Goal: Information Seeking & Learning: Learn about a topic

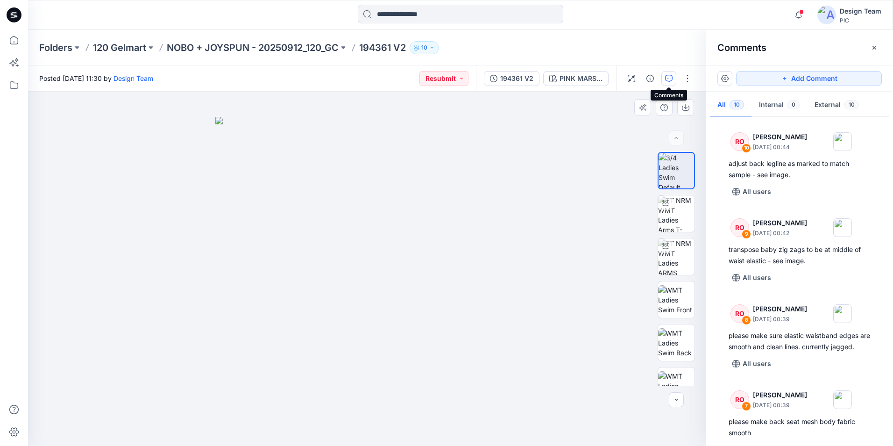
scroll to position [618, 0]
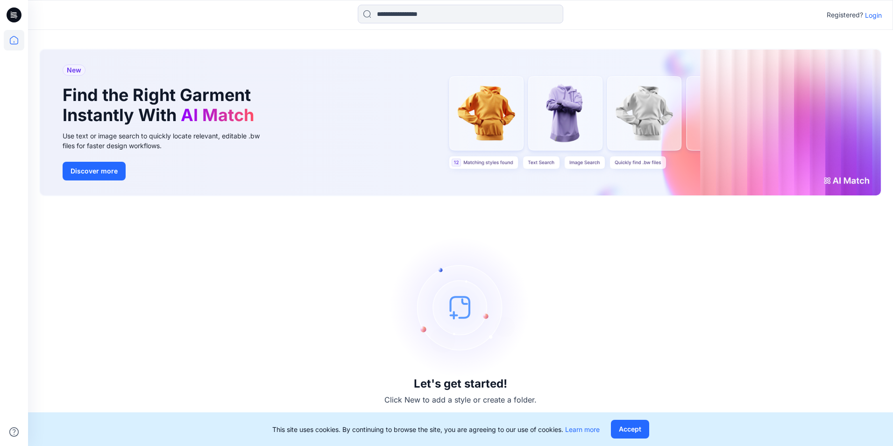
click at [868, 13] on p "Login" at bounding box center [873, 15] width 17 height 10
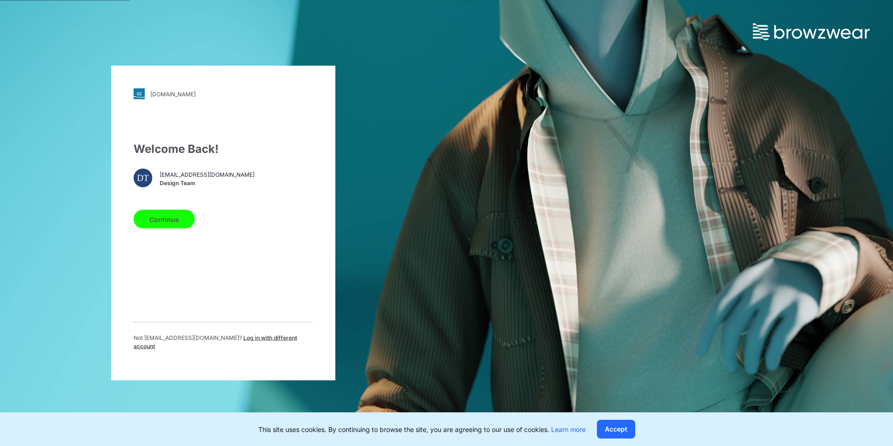
click at [172, 221] on button "Continue" at bounding box center [164, 219] width 61 height 19
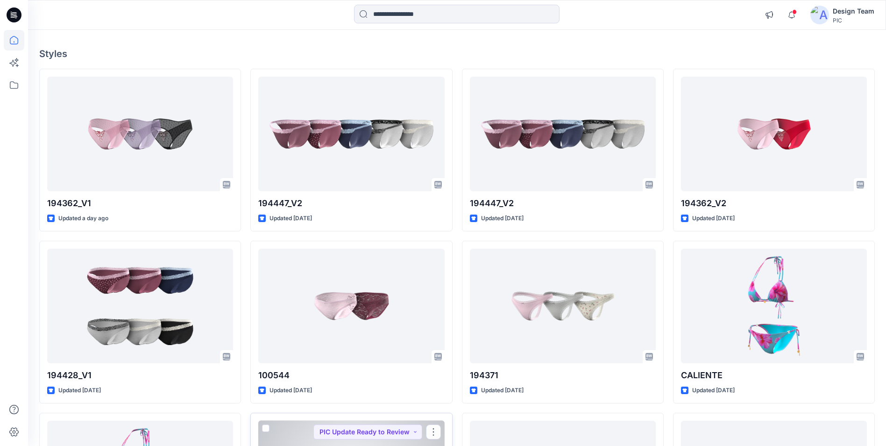
scroll to position [8, 0]
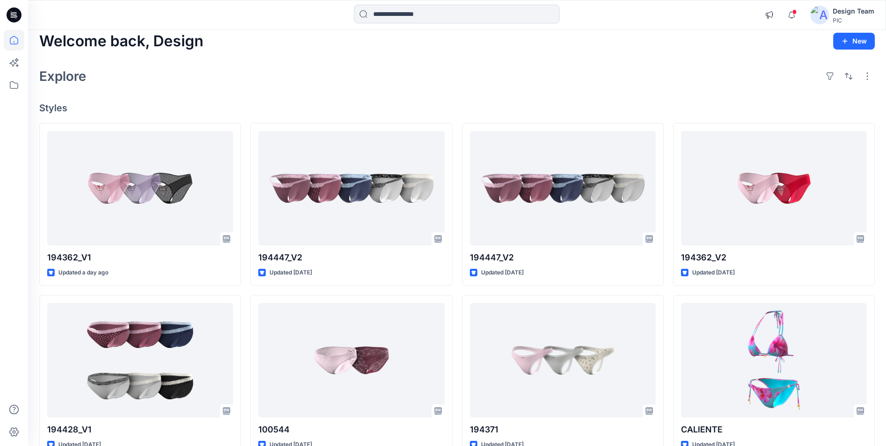
click at [20, 307] on div at bounding box center [14, 238] width 21 height 416
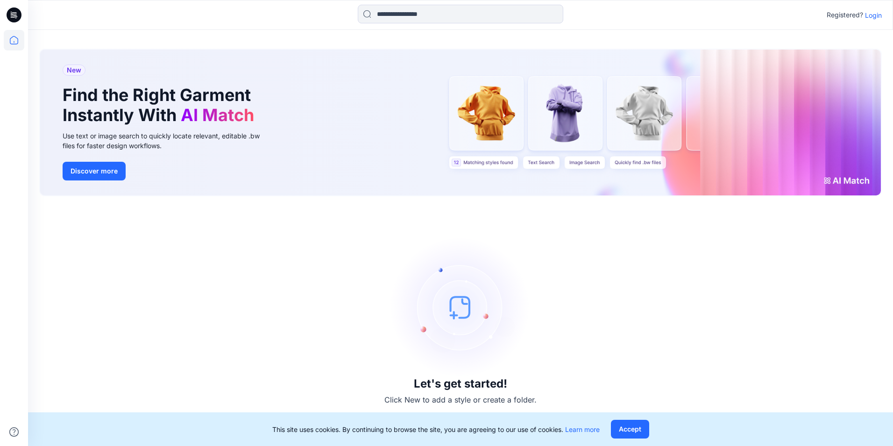
click at [871, 14] on p "Login" at bounding box center [873, 15] width 17 height 10
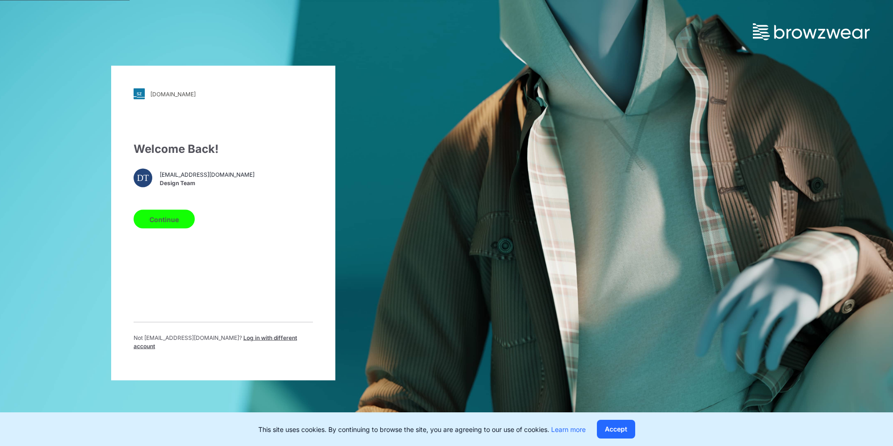
click at [181, 222] on button "Continue" at bounding box center [164, 219] width 61 height 19
click at [178, 226] on button "Continue" at bounding box center [164, 219] width 61 height 19
click at [158, 223] on button "Continue" at bounding box center [164, 219] width 61 height 19
drag, startPoint x: 468, startPoint y: 249, endPoint x: 196, endPoint y: 250, distance: 272.4
click at [467, 249] on div "pic.stylezone.com Loading... Welcome Back! DT design@parallel-innovation.com De…" at bounding box center [446, 223] width 893 height 446
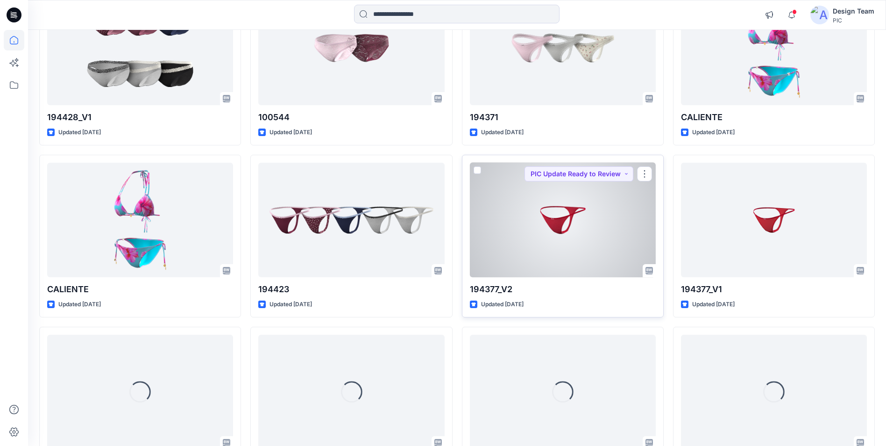
scroll to position [470, 0]
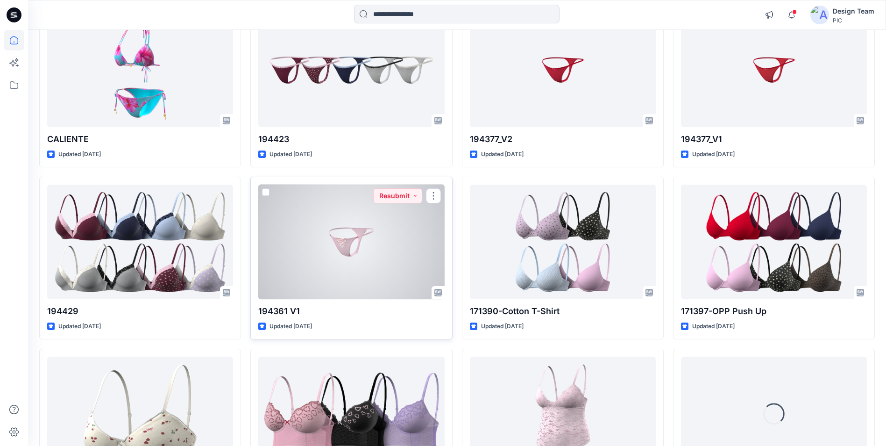
click at [364, 267] on div at bounding box center [351, 242] width 186 height 114
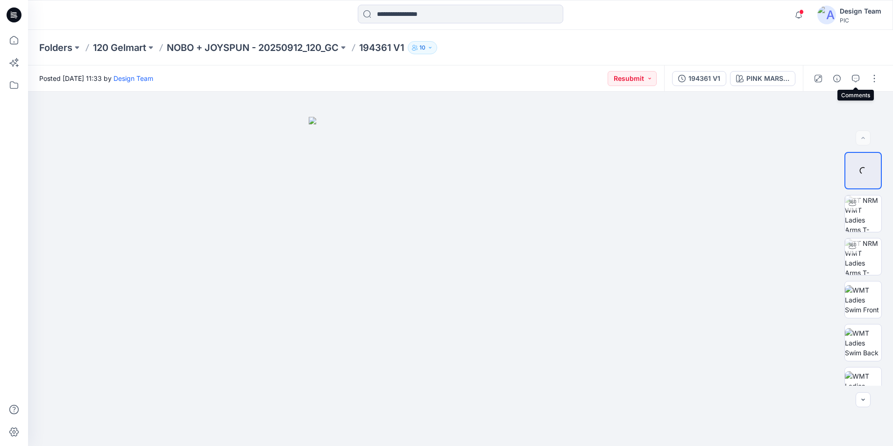
click at [852, 80] on button "button" at bounding box center [855, 78] width 15 height 15
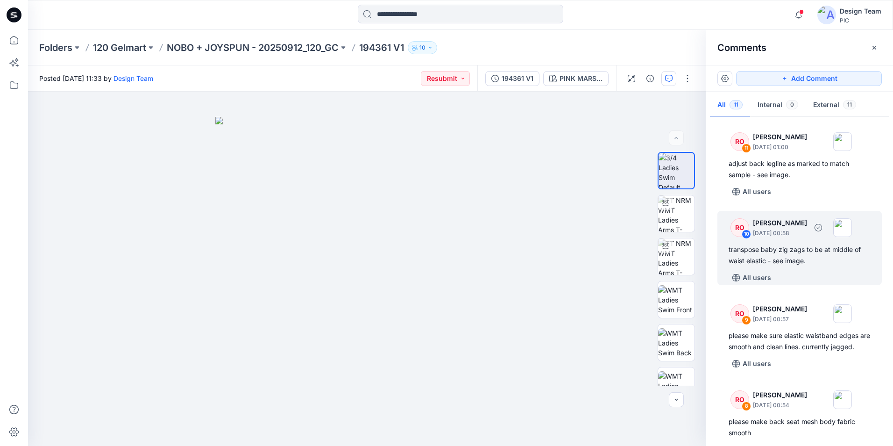
click at [805, 273] on div "All users" at bounding box center [805, 277] width 153 height 15
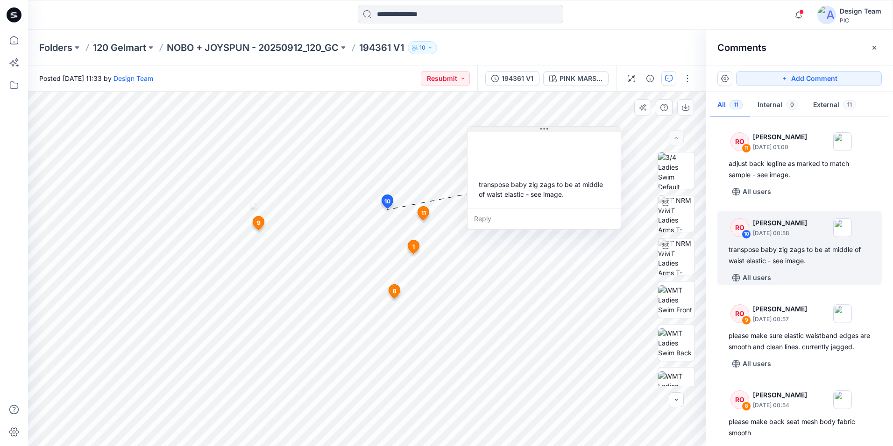
drag, startPoint x: 469, startPoint y: 220, endPoint x: 563, endPoint y: 133, distance: 128.3
click at [563, 133] on div "transpose baby zig zags to be at middle of waist elastic - see image." at bounding box center [544, 169] width 153 height 78
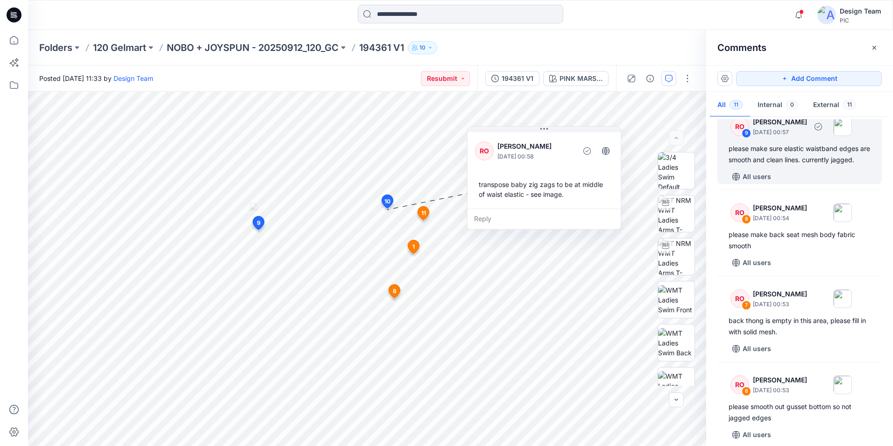
click at [798, 178] on div "RO 9 Raquel Ortiz October 02, 2025 00:57 please make sure elastic waistband edg…" at bounding box center [800, 147] width 164 height 74
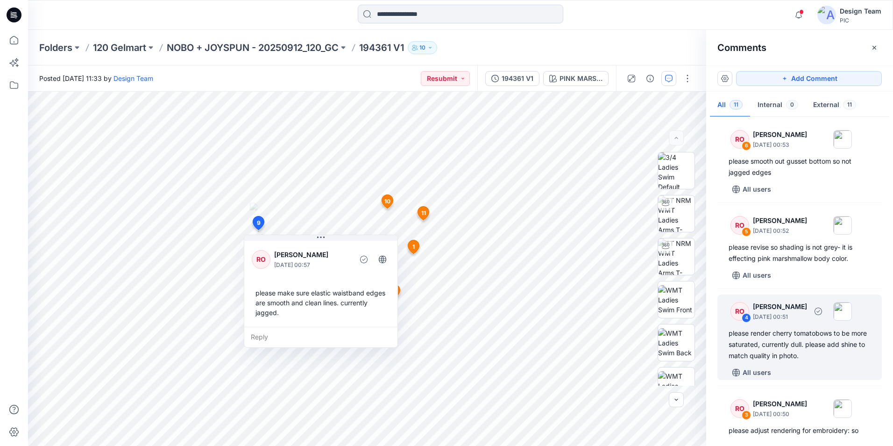
scroll to position [330, 0]
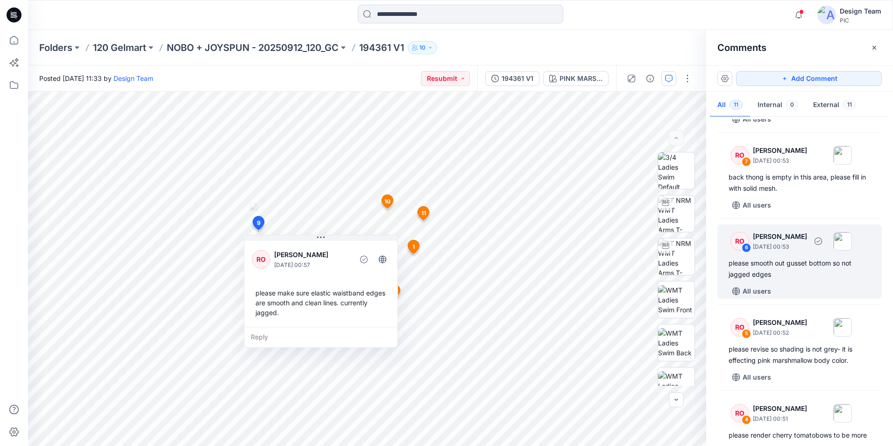
drag, startPoint x: 785, startPoint y: 296, endPoint x: 783, endPoint y: 300, distance: 4.8
click at [784, 296] on div "All users" at bounding box center [805, 291] width 153 height 15
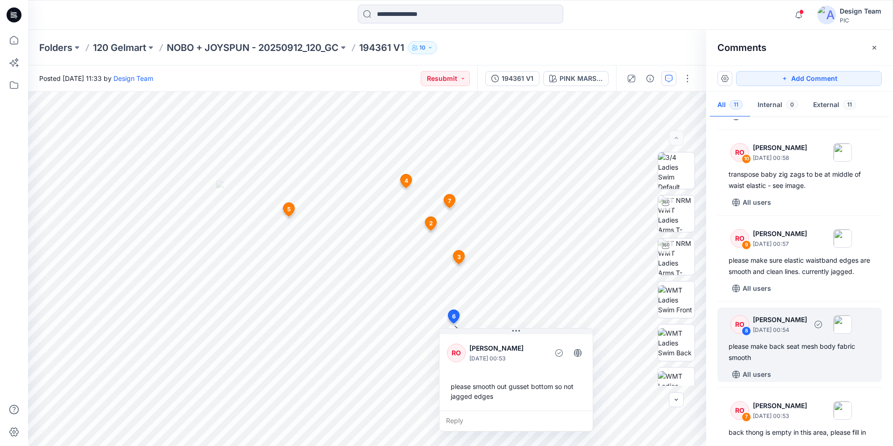
scroll to position [0, 0]
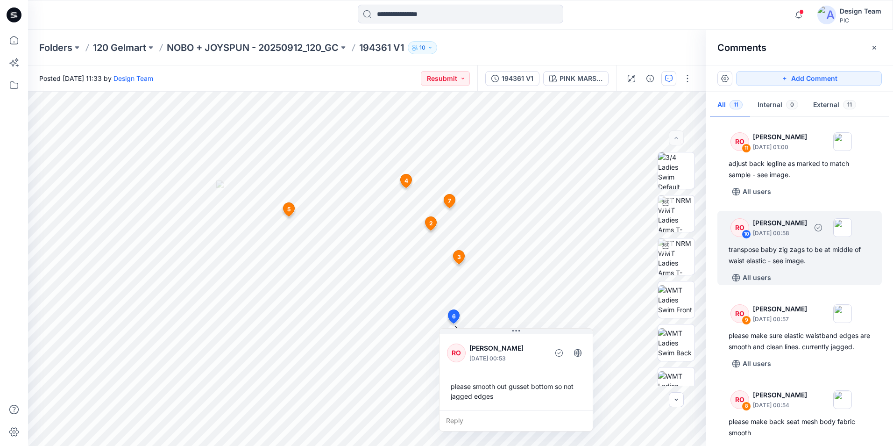
click at [835, 256] on div "transpose baby zig zags to be at middle of waist elastic - see image." at bounding box center [800, 255] width 142 height 22
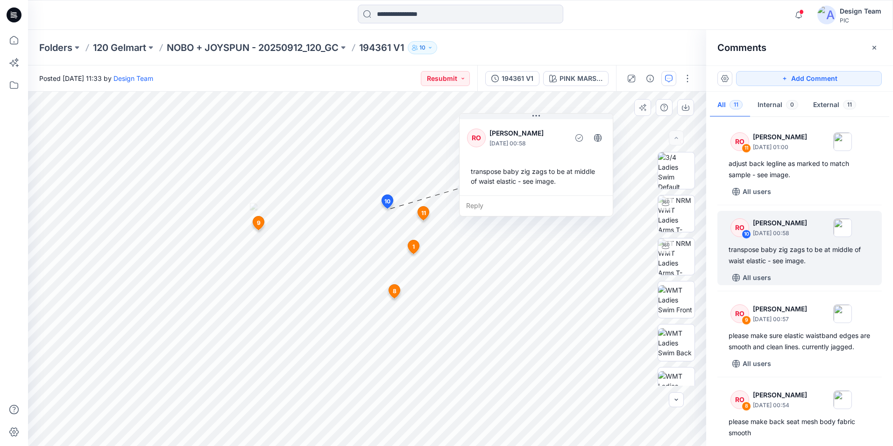
drag, startPoint x: 460, startPoint y: 248, endPoint x: 547, endPoint y: 147, distance: 132.5
click at [547, 147] on p "October 02, 2025 00:58" at bounding box center [528, 143] width 76 height 9
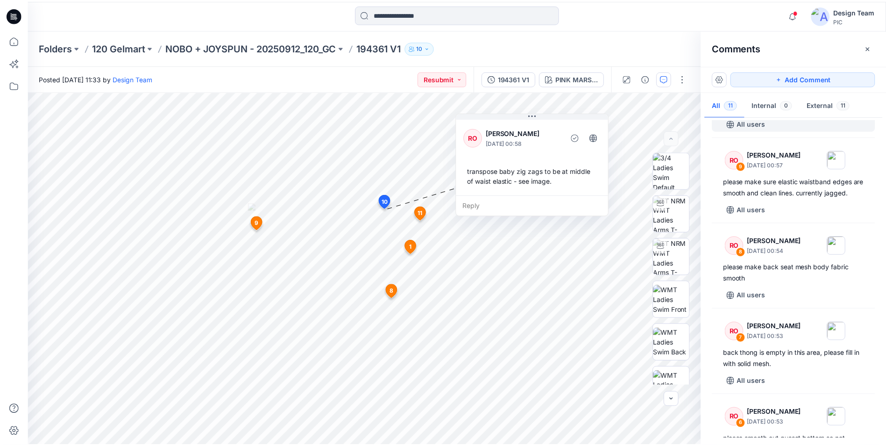
scroll to position [140, 0]
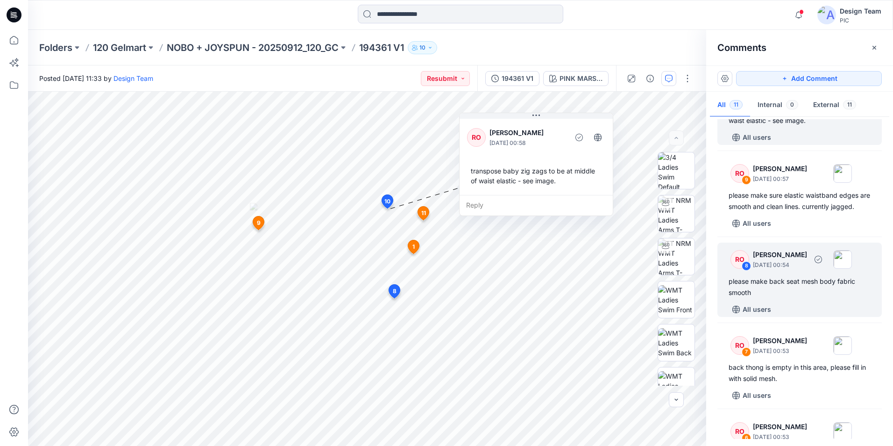
click at [803, 298] on div "please make back seat mesh body fabric smooth" at bounding box center [800, 287] width 142 height 22
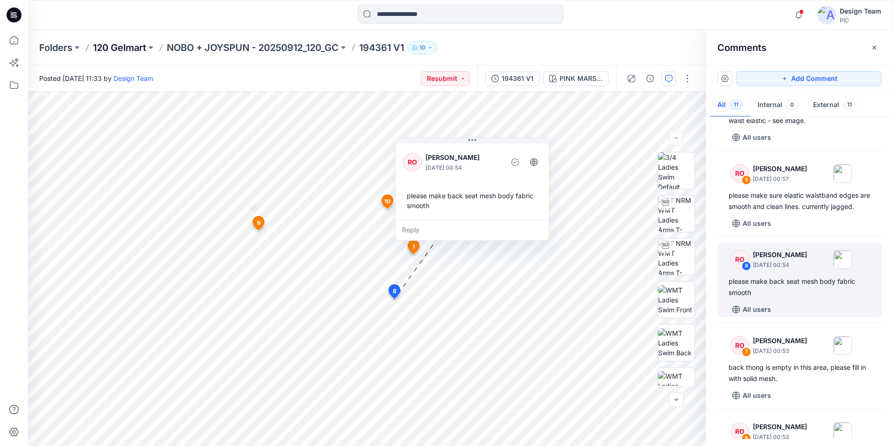
click at [122, 50] on p "120 Gelmart" at bounding box center [119, 47] width 53 height 13
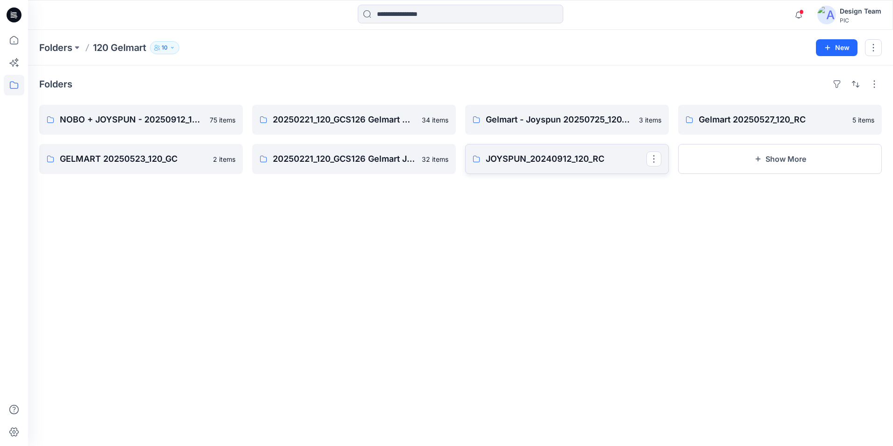
click at [586, 159] on p "JOYSPUN_20240912_120_RC" at bounding box center [566, 158] width 161 height 13
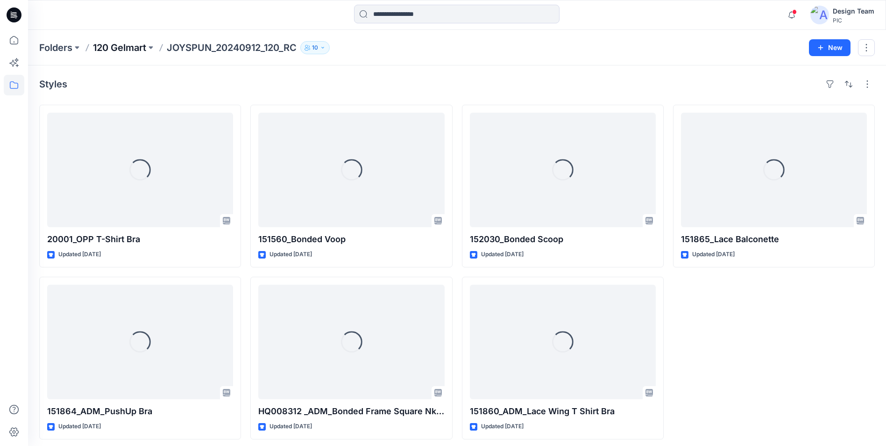
click at [125, 45] on p "120 Gelmart" at bounding box center [119, 47] width 53 height 13
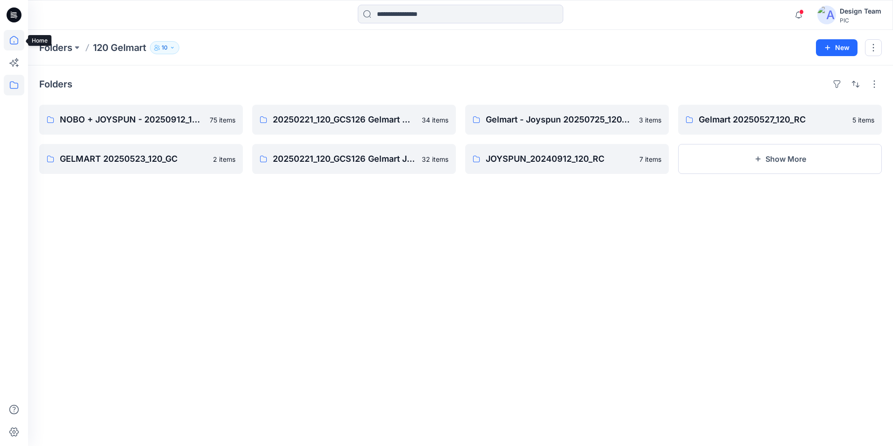
click at [14, 37] on icon at bounding box center [14, 40] width 21 height 21
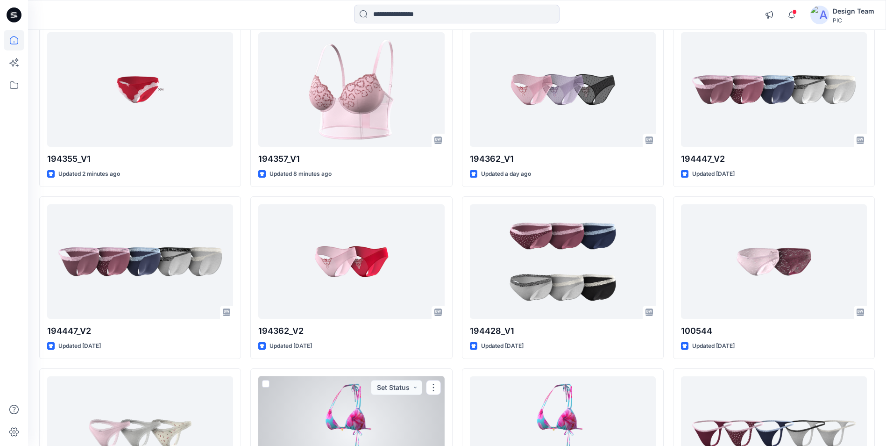
scroll to position [53, 0]
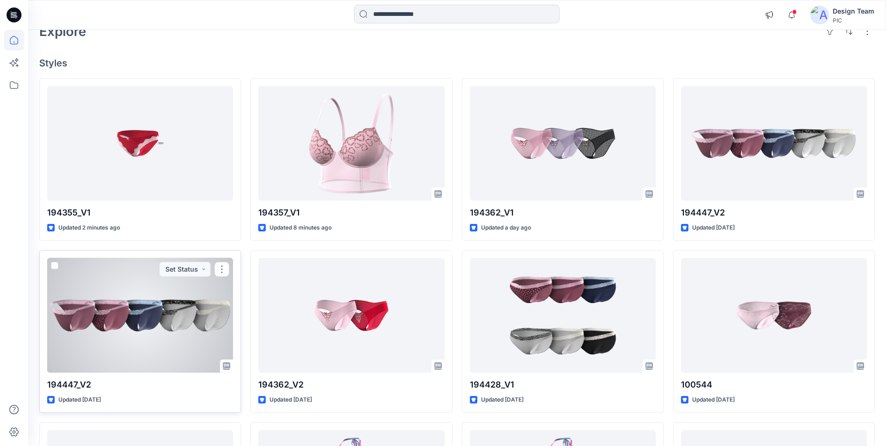
click at [181, 330] on div at bounding box center [140, 315] width 186 height 114
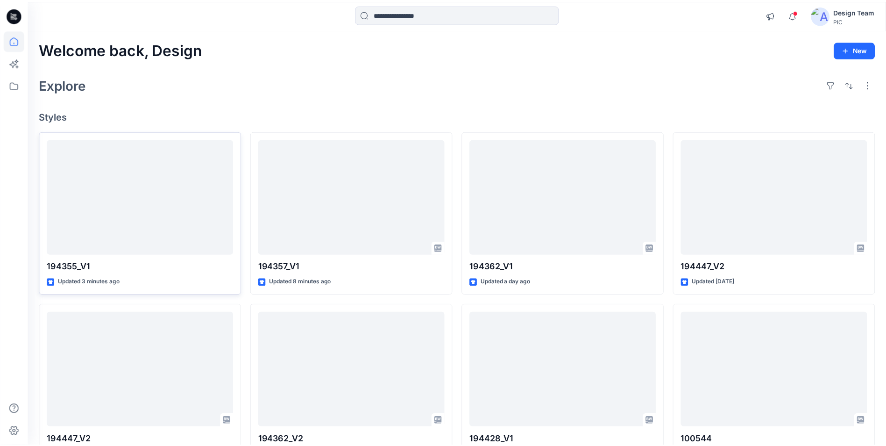
scroll to position [53, 0]
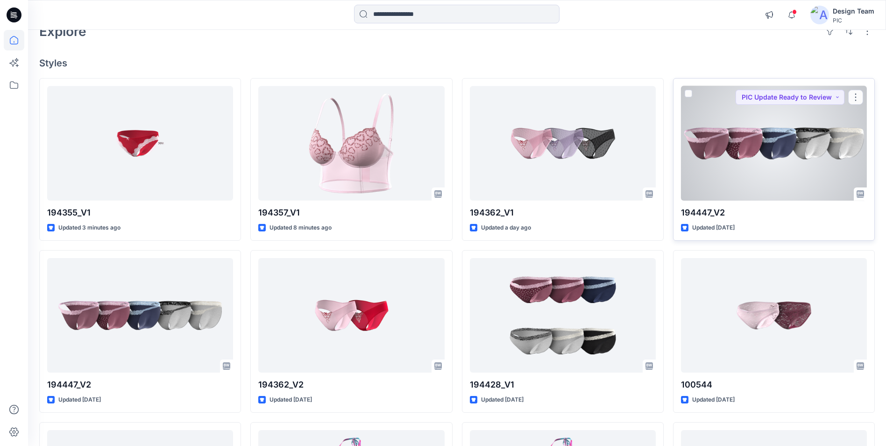
click at [719, 162] on div at bounding box center [774, 143] width 186 height 114
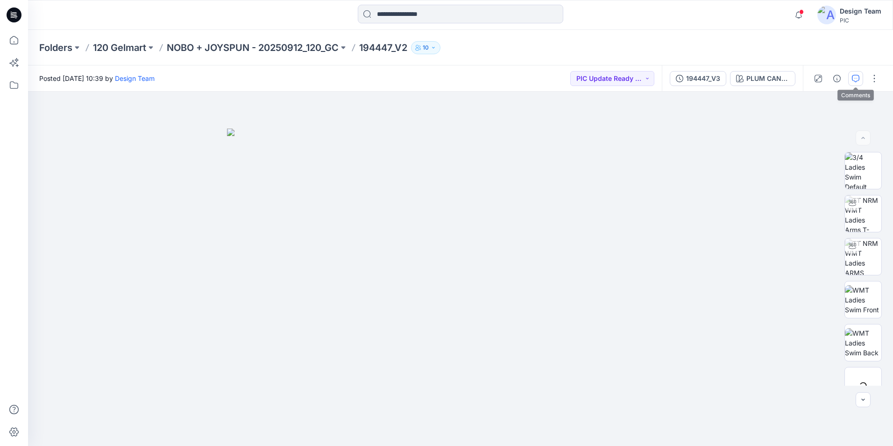
click at [856, 75] on button "button" at bounding box center [855, 78] width 15 height 15
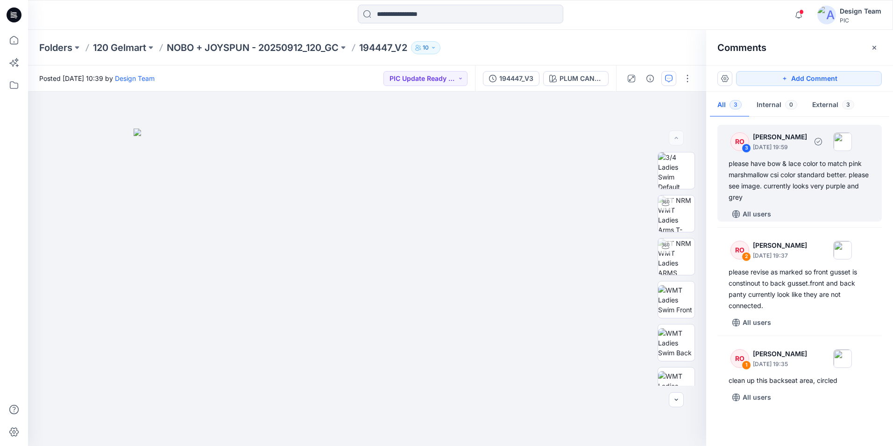
click at [802, 213] on div "All users" at bounding box center [805, 214] width 153 height 15
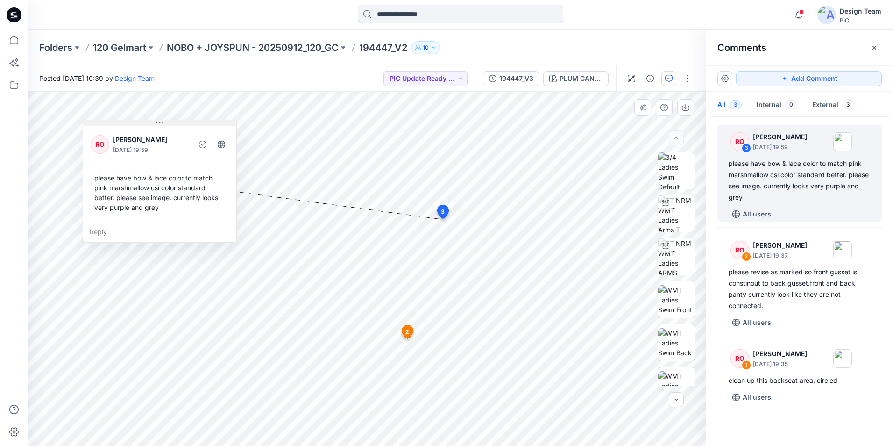
drag, startPoint x: 295, startPoint y: 172, endPoint x: 181, endPoint y: 125, distance: 124.0
click at [181, 125] on button at bounding box center [159, 123] width 153 height 6
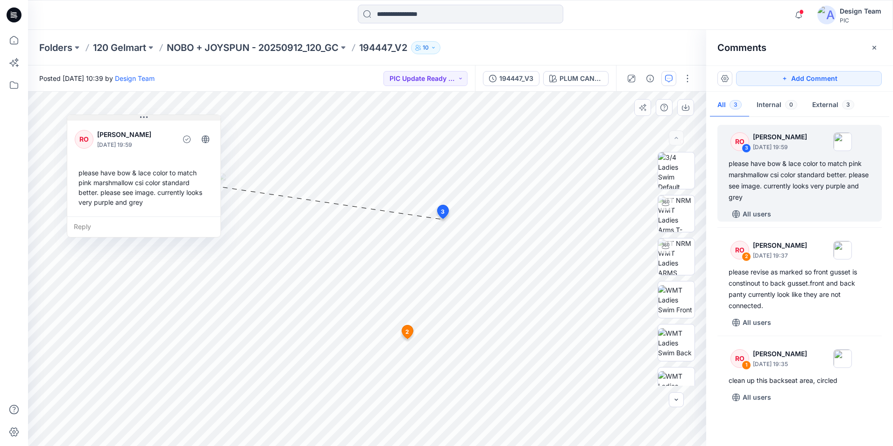
drag, startPoint x: 191, startPoint y: 125, endPoint x: 175, endPoint y: 120, distance: 16.7
click at [175, 120] on button at bounding box center [143, 118] width 153 height 6
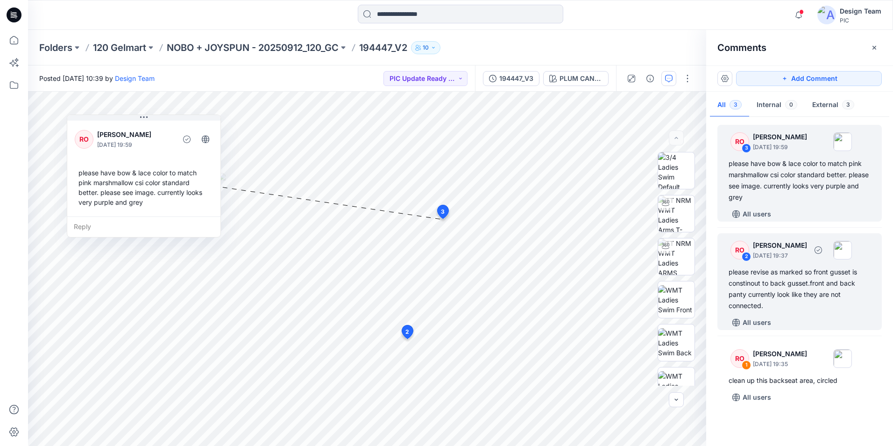
click at [788, 266] on div "please revise as marked so front gusset is constinout to back gusset.front and …" at bounding box center [800, 288] width 142 height 45
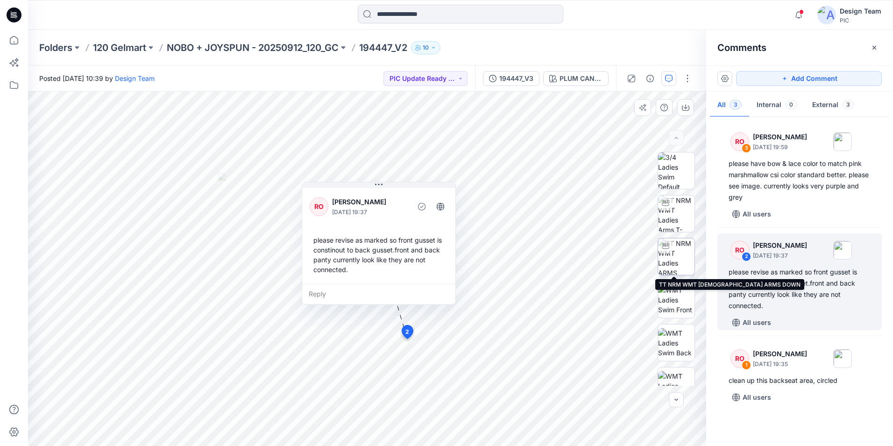
click at [680, 267] on img at bounding box center [676, 256] width 36 height 36
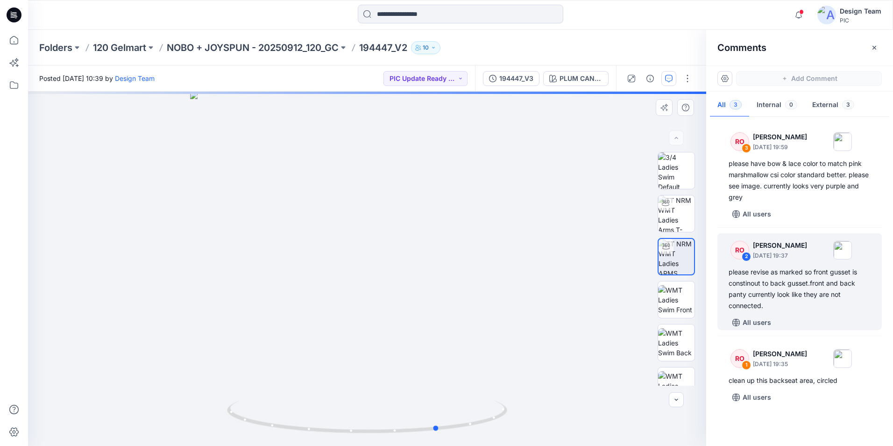
drag, startPoint x: 485, startPoint y: 420, endPoint x: 50, endPoint y: 375, distance: 437.3
click at [7, 356] on div "Notifications RO Raquel Ortiz commented on 194447_V3 View Style 15 hours ago RO…" at bounding box center [446, 223] width 893 height 446
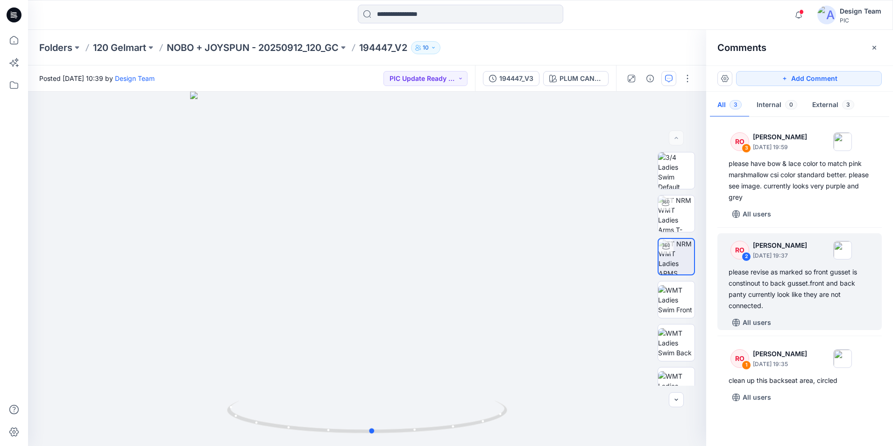
drag, startPoint x: 361, startPoint y: 430, endPoint x: 574, endPoint y: 450, distance: 213.5
click at [574, 445] on html "Notifications RO Raquel Ortiz commented on 194447_V3 View Style 15 hours ago RO…" at bounding box center [446, 223] width 893 height 446
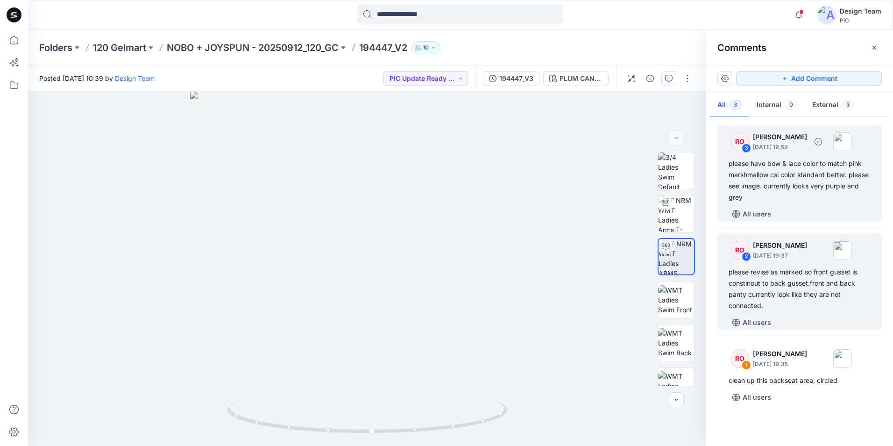
click at [794, 197] on div "please have bow & lace color to match pink marshmallow csi color standard bette…" at bounding box center [800, 180] width 142 height 45
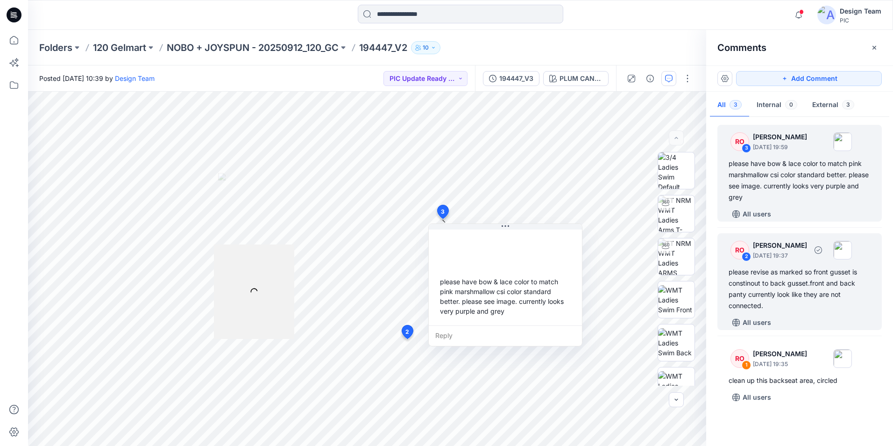
click at [791, 306] on div "please revise as marked so front gusset is constinout to back gusset.front and …" at bounding box center [800, 288] width 142 height 45
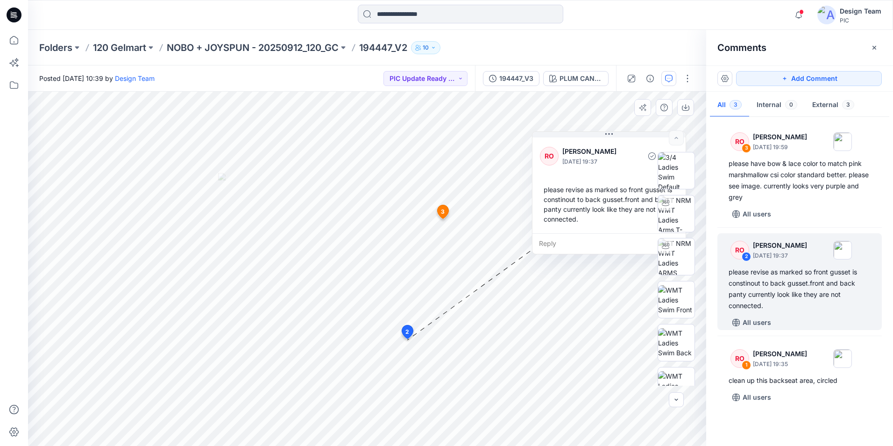
drag, startPoint x: 384, startPoint y: 195, endPoint x: 614, endPoint y: 144, distance: 235.8
click at [614, 144] on div "RO Raquel Ortiz October 06, 2025 19:37" at bounding box center [609, 156] width 138 height 26
click at [673, 214] on img at bounding box center [676, 213] width 36 height 36
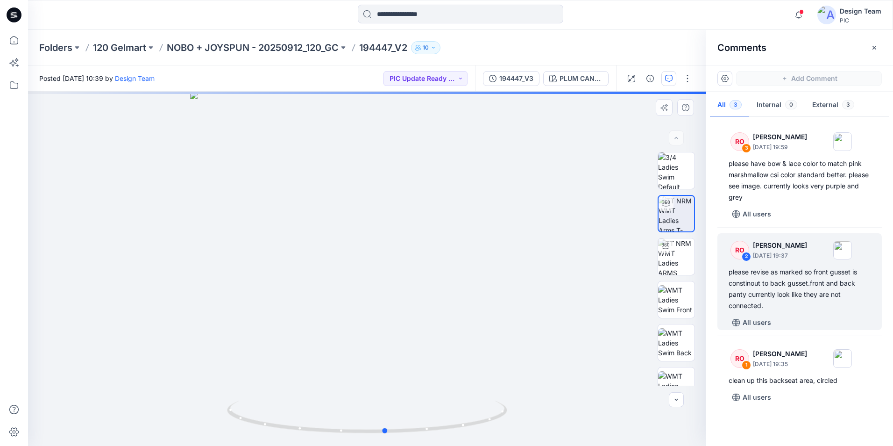
drag, startPoint x: 461, startPoint y: 430, endPoint x: 199, endPoint y: 391, distance: 264.6
click at [199, 391] on div at bounding box center [367, 269] width 678 height 354
drag, startPoint x: 466, startPoint y: 428, endPoint x: 330, endPoint y: 416, distance: 136.5
click at [330, 416] on icon at bounding box center [368, 417] width 283 height 35
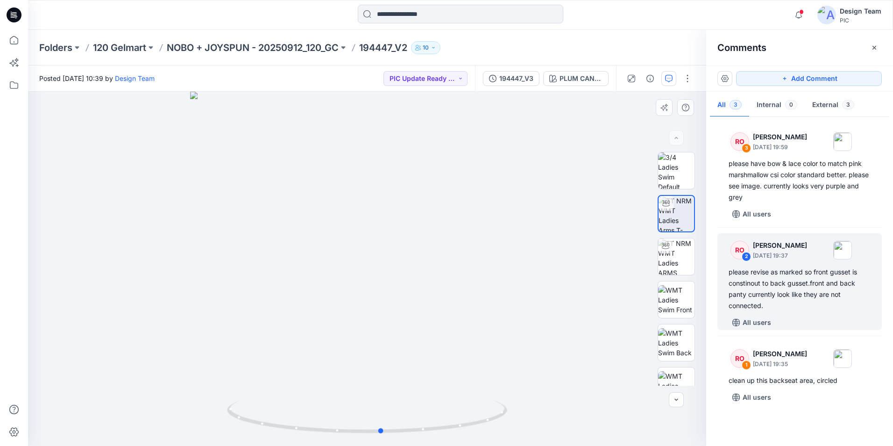
drag, startPoint x: 305, startPoint y: 431, endPoint x: 437, endPoint y: 445, distance: 132.5
click at [437, 445] on div at bounding box center [367, 269] width 678 height 354
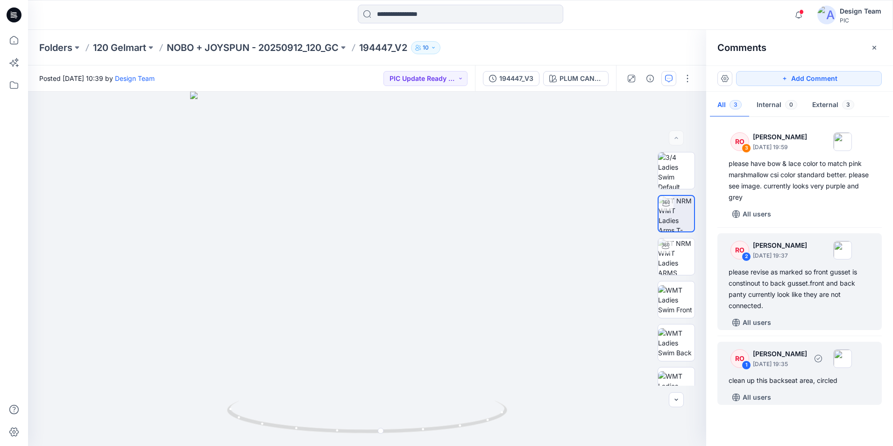
click at [787, 391] on div "All users" at bounding box center [805, 397] width 153 height 15
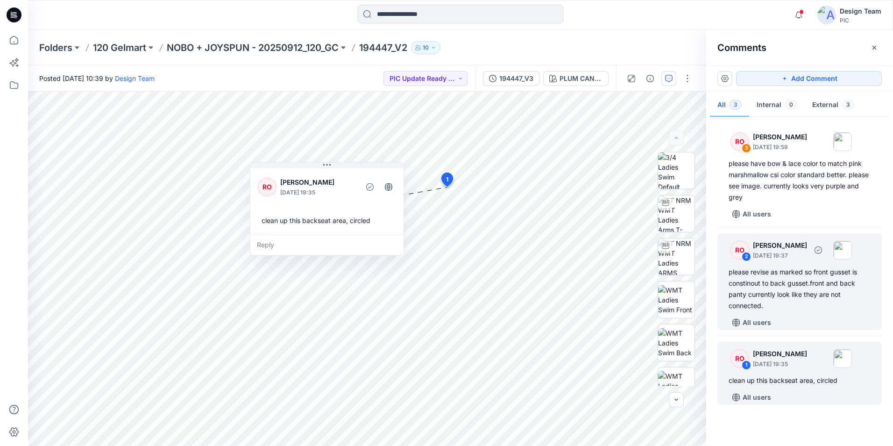
click at [807, 309] on div "please revise as marked so front gusset is constinout to back gusset.front and …" at bounding box center [800, 288] width 142 height 45
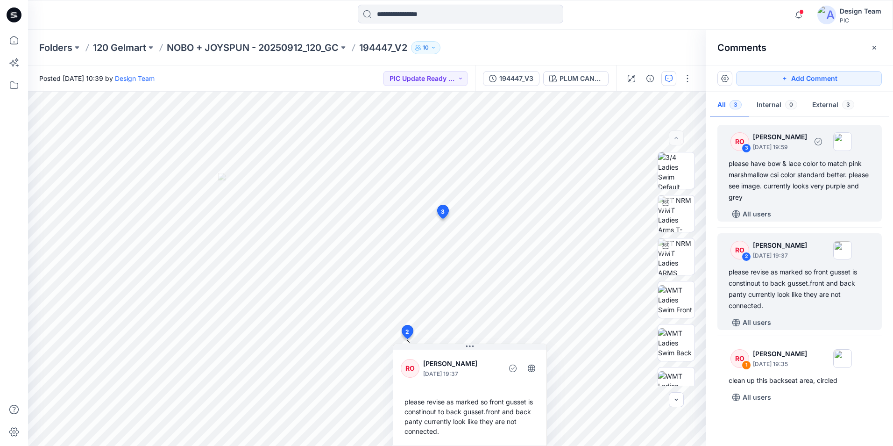
click at [783, 203] on div "RO 3 Raquel Ortiz October 06, 2025 19:59 please have bow & lace color to match …" at bounding box center [800, 173] width 164 height 97
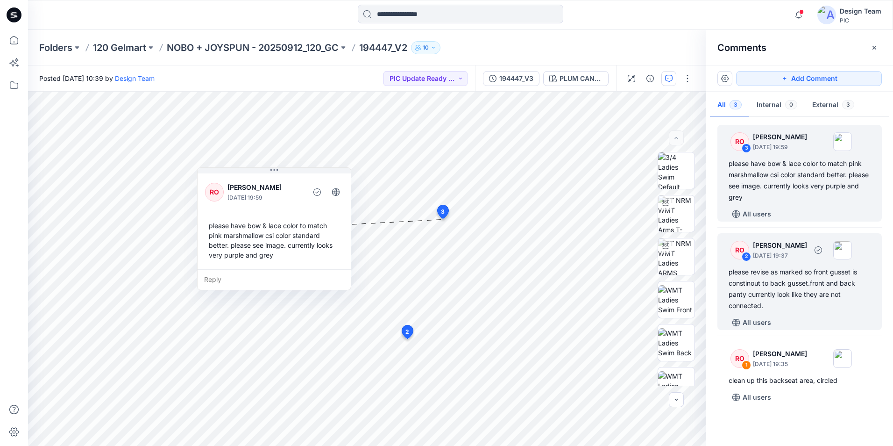
click at [820, 321] on div "All users" at bounding box center [805, 322] width 153 height 15
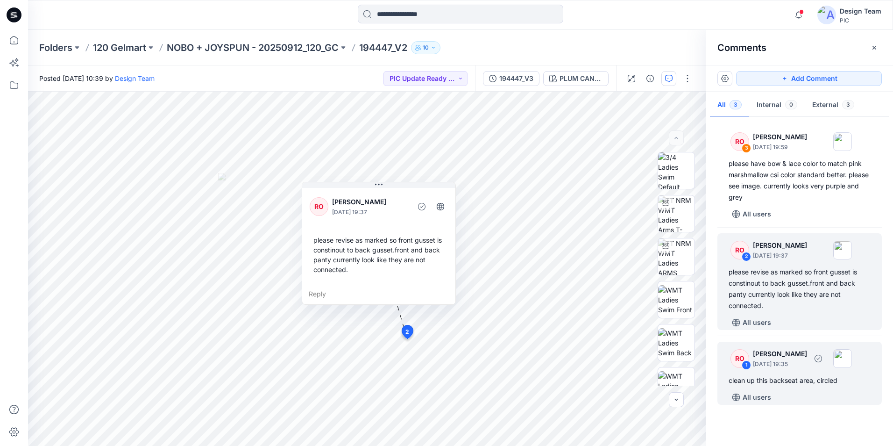
drag, startPoint x: 813, startPoint y: 370, endPoint x: 789, endPoint y: 291, distance: 83.1
click at [813, 370] on div "RO 1 Raquel Ortiz October 06, 2025 19:35" at bounding box center [787, 358] width 129 height 26
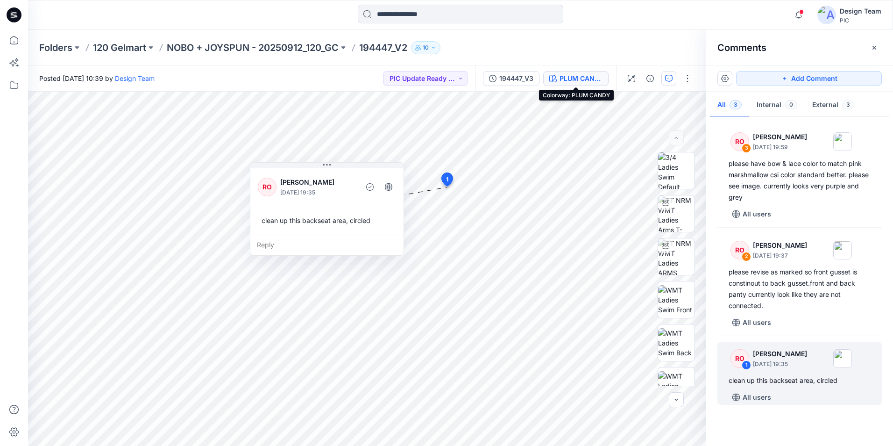
click at [563, 82] on div "PLUM CANDY" at bounding box center [581, 78] width 43 height 10
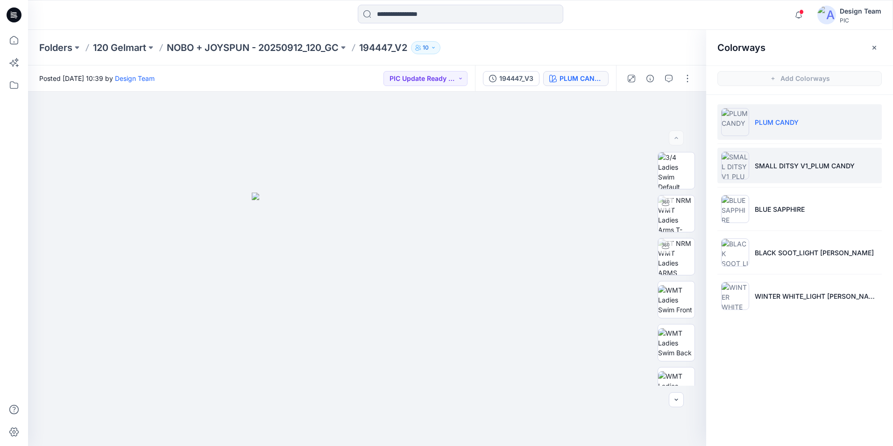
click at [785, 168] on p "SMALL DITSY V1_PLUM CANDY" at bounding box center [805, 166] width 100 height 10
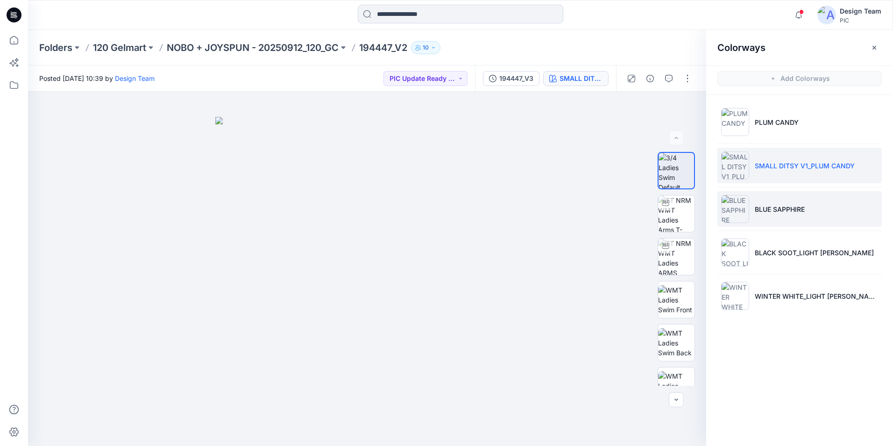
click at [799, 217] on li "BLUE SAPPHIRE" at bounding box center [800, 209] width 164 height 36
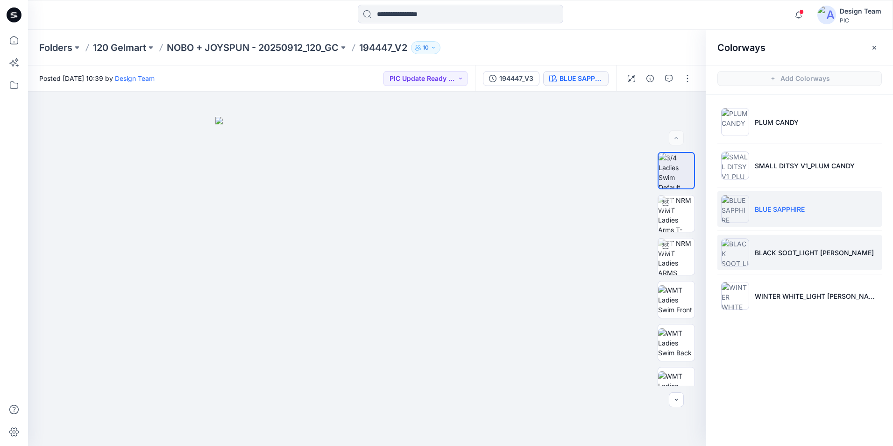
click at [798, 260] on li "BLACK SOOT_LIGHT GREY HEATHER" at bounding box center [800, 253] width 164 height 36
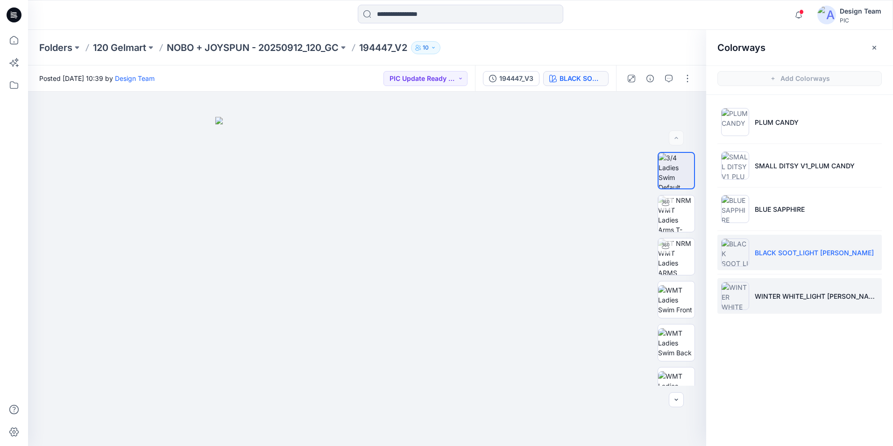
click at [792, 307] on li "WINTER WHITE_LIGHT GREY HEATHER 1" at bounding box center [800, 296] width 164 height 36
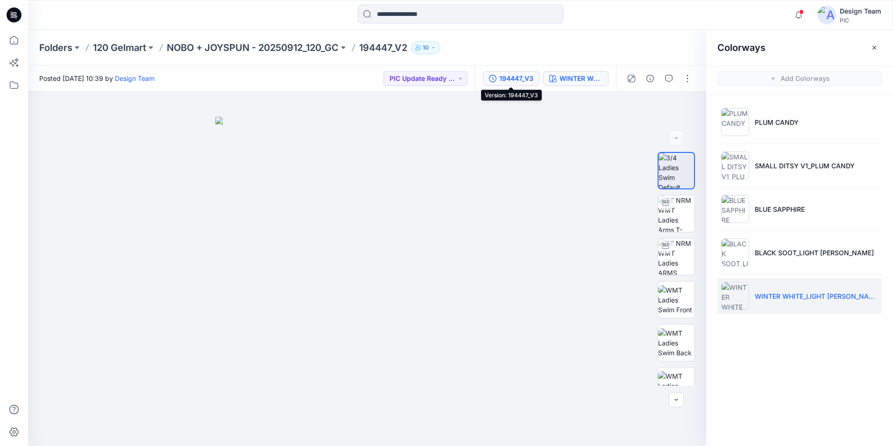
click at [525, 78] on div "194447_V3" at bounding box center [516, 78] width 34 height 10
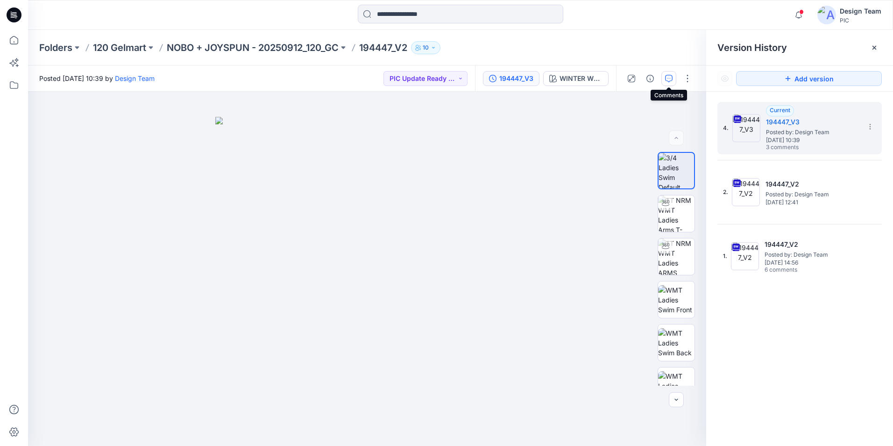
click at [669, 77] on icon "button" at bounding box center [668, 78] width 7 height 7
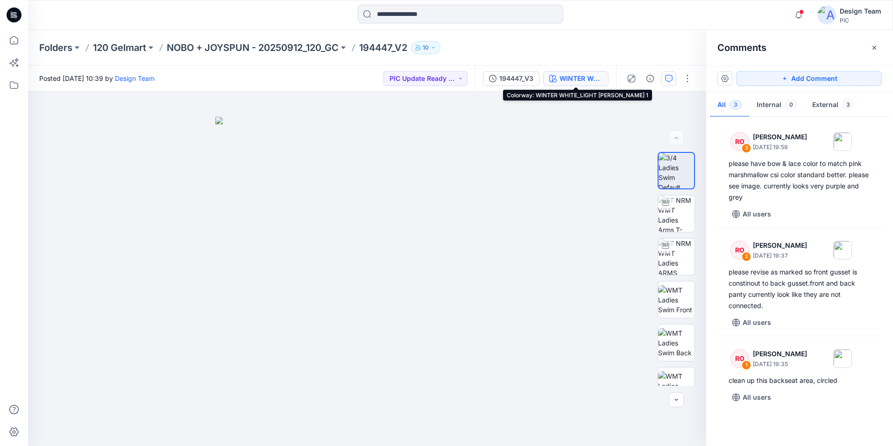
click at [594, 81] on div "WINTER WHITE_LIGHT GREY HEATHER 1" at bounding box center [581, 78] width 43 height 10
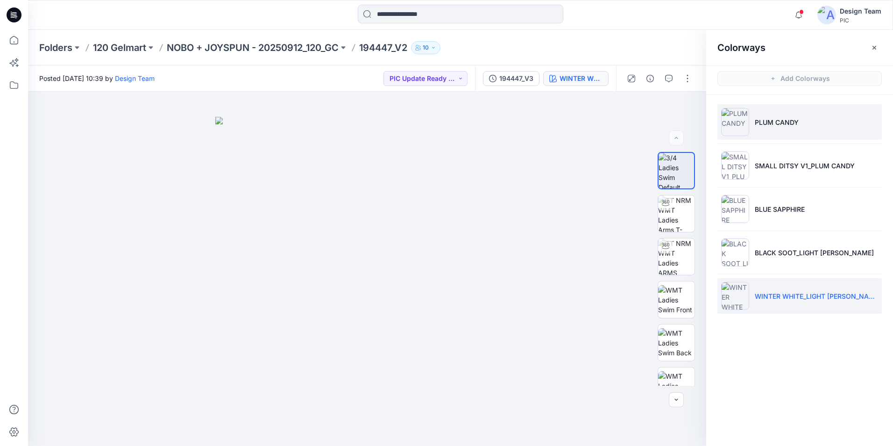
click at [761, 123] on p "PLUM CANDY" at bounding box center [777, 122] width 44 height 10
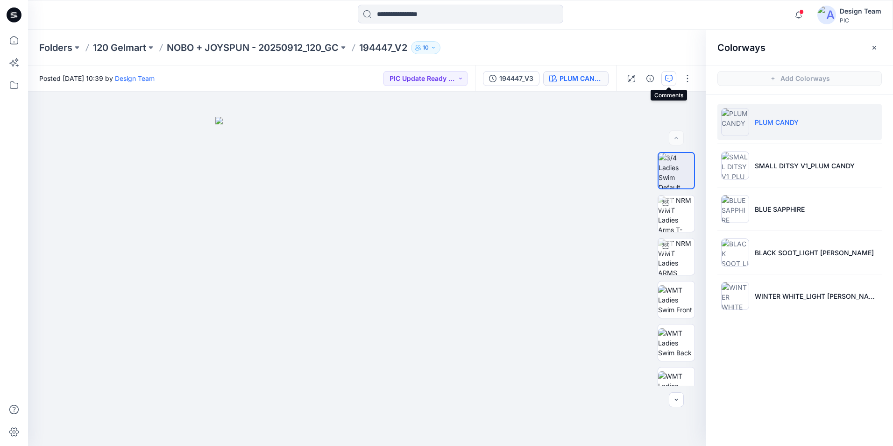
click at [666, 80] on icon "button" at bounding box center [668, 78] width 7 height 7
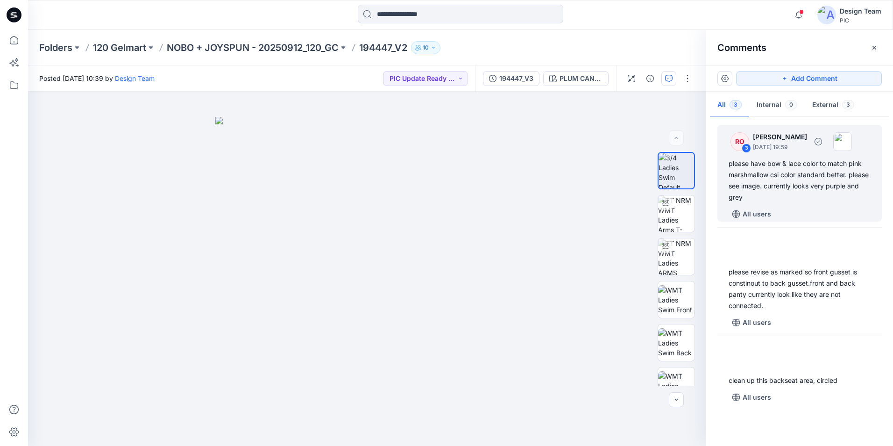
click at [788, 170] on div "please have bow & lace color to match pink marshmallow csi color standard bette…" at bounding box center [800, 180] width 142 height 45
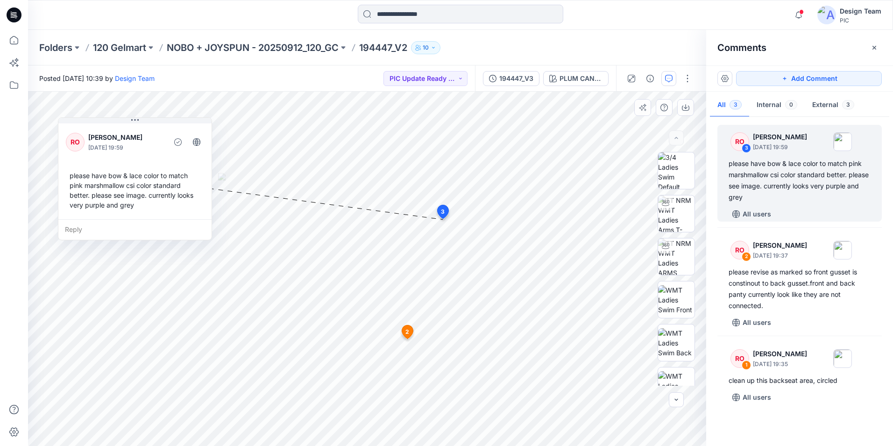
click at [165, 139] on div at bounding box center [165, 142] width 2 height 26
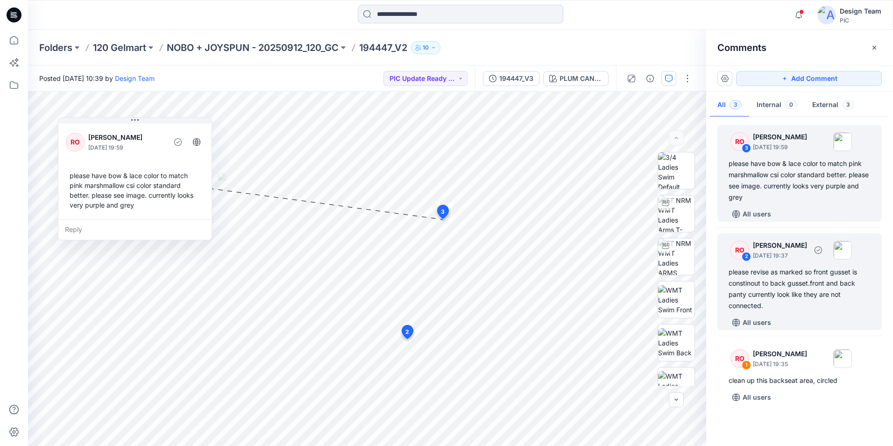
click at [819, 311] on div "please revise as marked so front gusset is constinout to back gusset.front and …" at bounding box center [800, 288] width 142 height 45
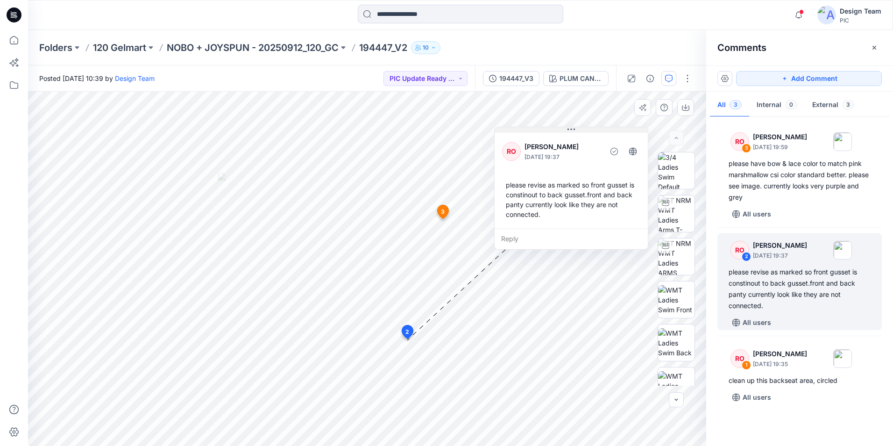
drag, startPoint x: 386, startPoint y: 187, endPoint x: 579, endPoint y: 132, distance: 200.2
click at [579, 132] on button at bounding box center [571, 130] width 153 height 6
click at [289, 43] on p "NOBO + JOYSPUN - 20250912_120_GC" at bounding box center [253, 47] width 172 height 13
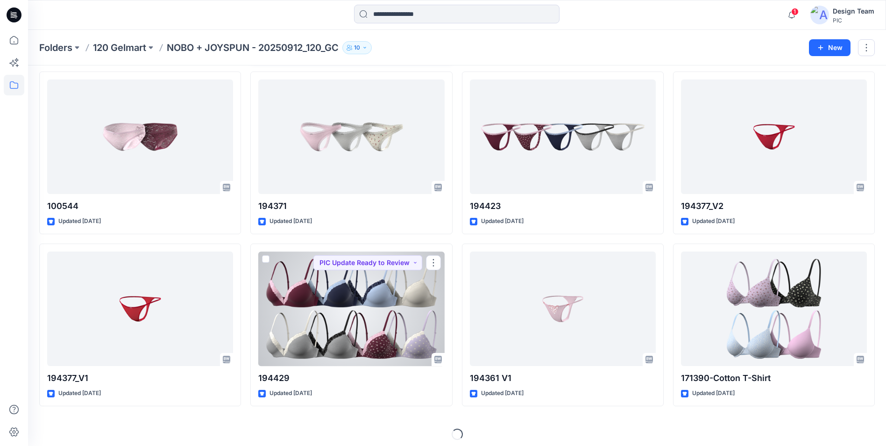
scroll to position [210, 0]
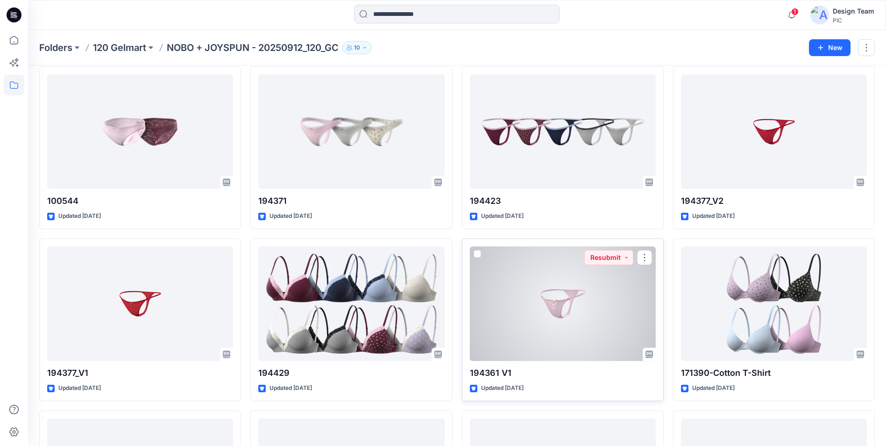
click at [587, 286] on div at bounding box center [563, 303] width 186 height 114
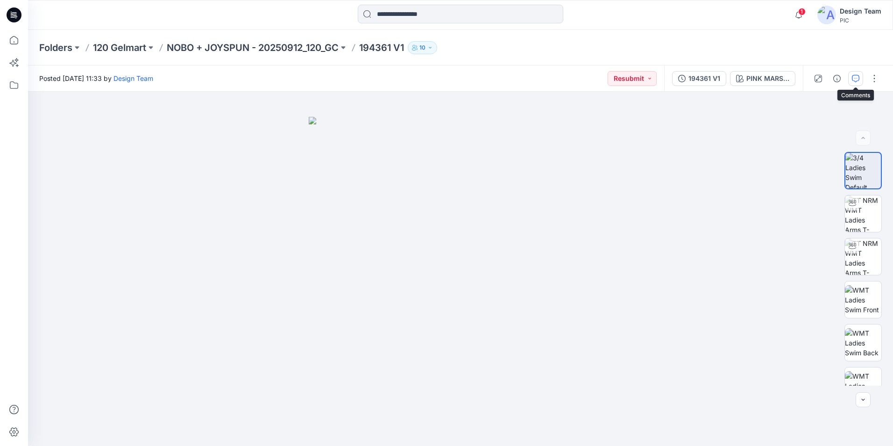
click at [855, 80] on icon "button" at bounding box center [855, 78] width 7 height 7
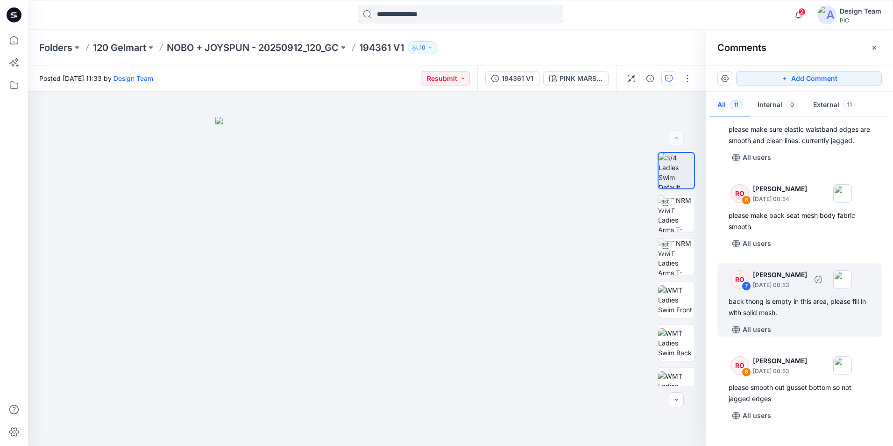
scroll to position [187, 0]
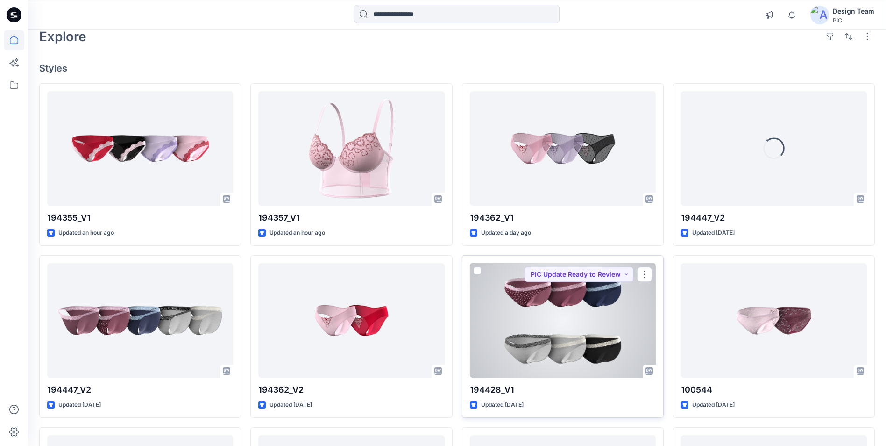
scroll to position [93, 0]
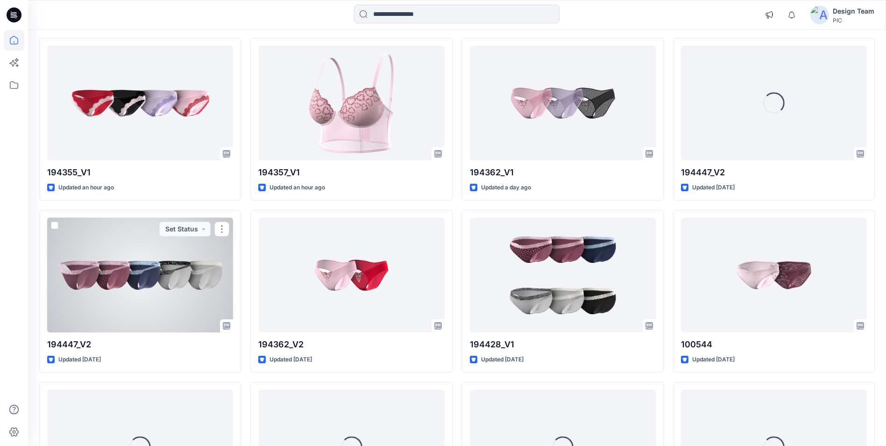
click at [118, 280] on div at bounding box center [140, 275] width 186 height 114
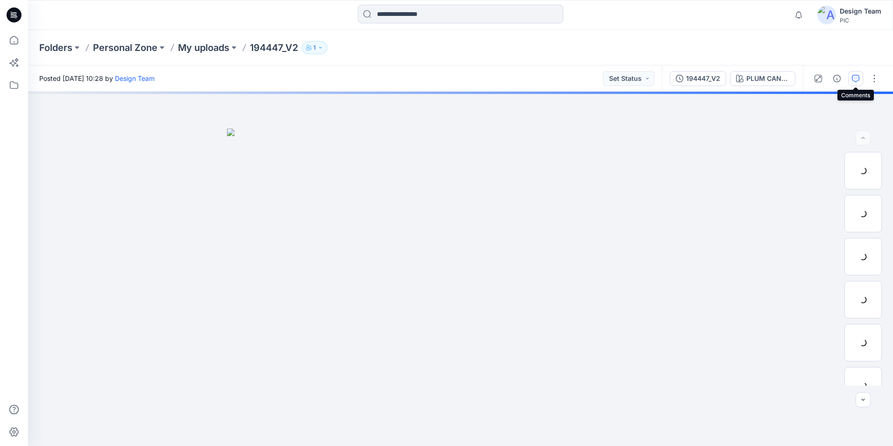
click at [853, 78] on icon "button" at bounding box center [855, 78] width 7 height 7
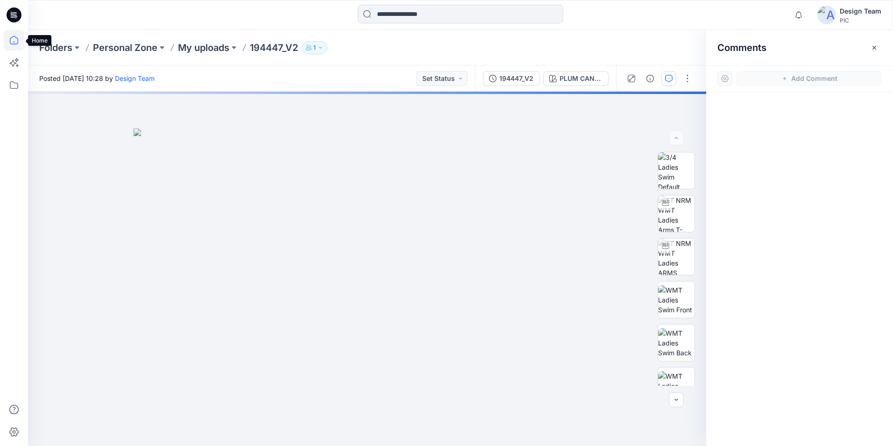
drag, startPoint x: 8, startPoint y: 38, endPoint x: 23, endPoint y: 48, distance: 18.3
click at [8, 38] on icon at bounding box center [14, 40] width 21 height 21
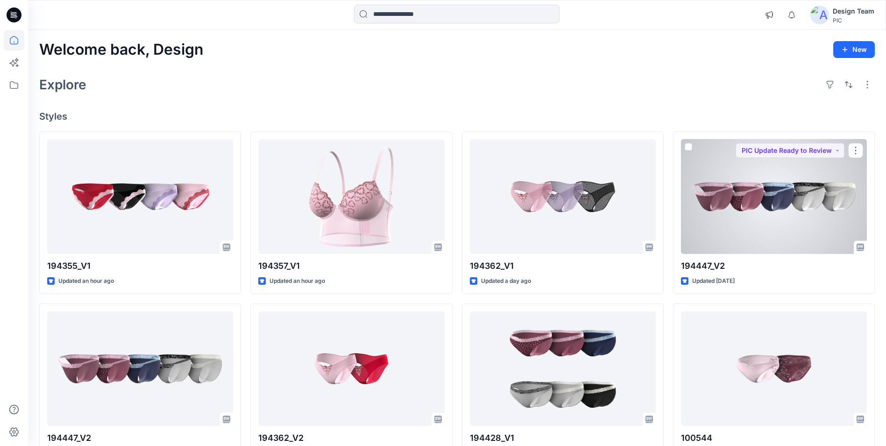
click at [798, 197] on div at bounding box center [774, 196] width 186 height 114
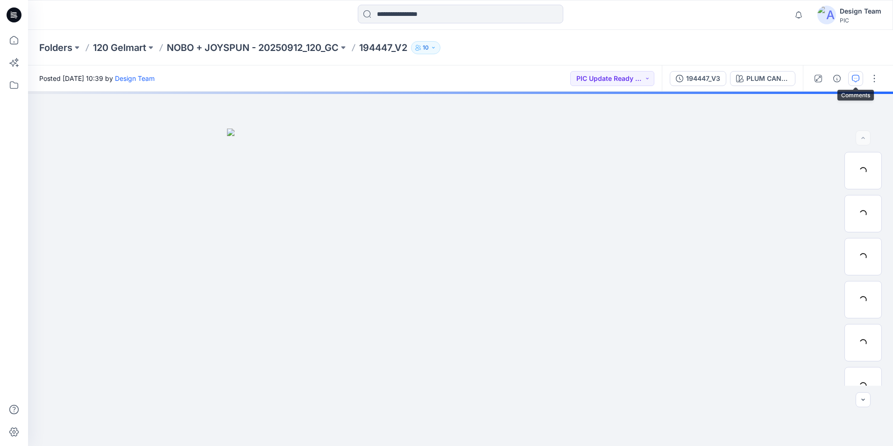
click at [852, 78] on button "button" at bounding box center [855, 78] width 15 height 15
